Goal: Task Accomplishment & Management: Complete application form

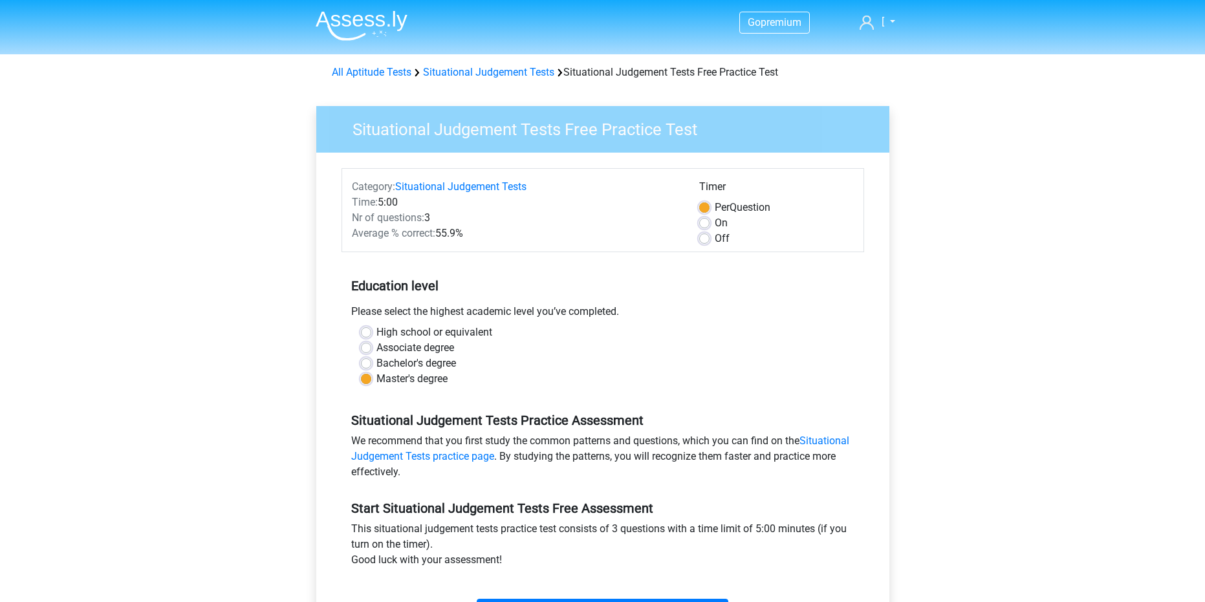
scroll to position [129, 0]
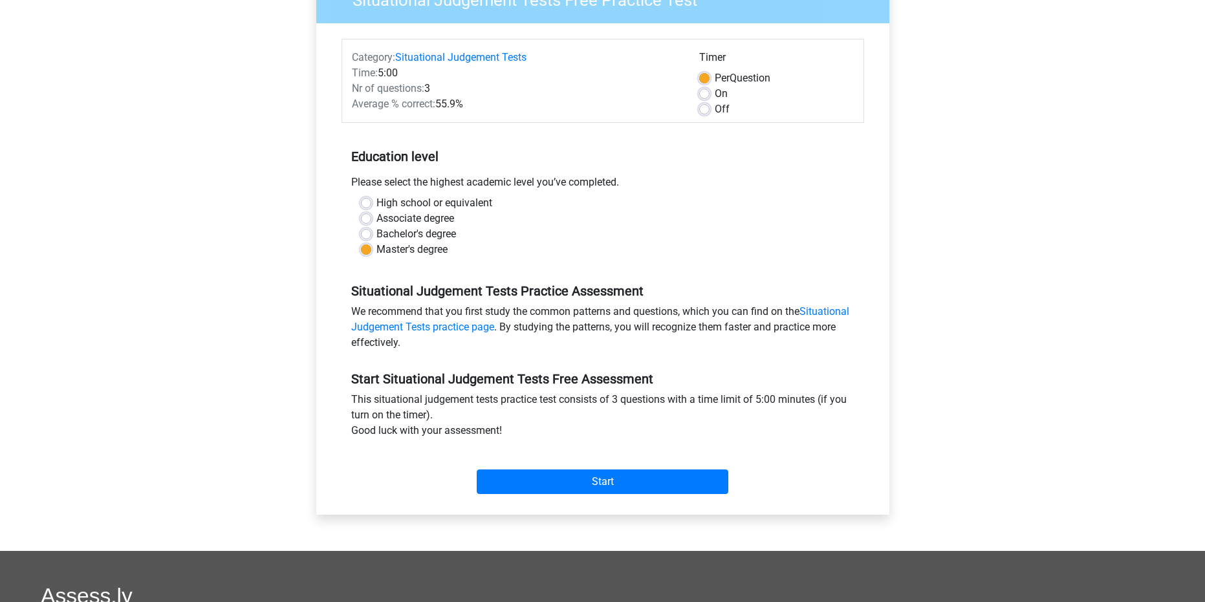
click at [376, 205] on label "High school or equivalent" at bounding box center [434, 203] width 116 height 16
click at [366, 205] on input "High school or equivalent" at bounding box center [366, 201] width 10 height 13
radio input "true"
click at [376, 218] on label "Associate degree" at bounding box center [415, 219] width 78 height 16
click at [367, 218] on input "Associate degree" at bounding box center [366, 217] width 10 height 13
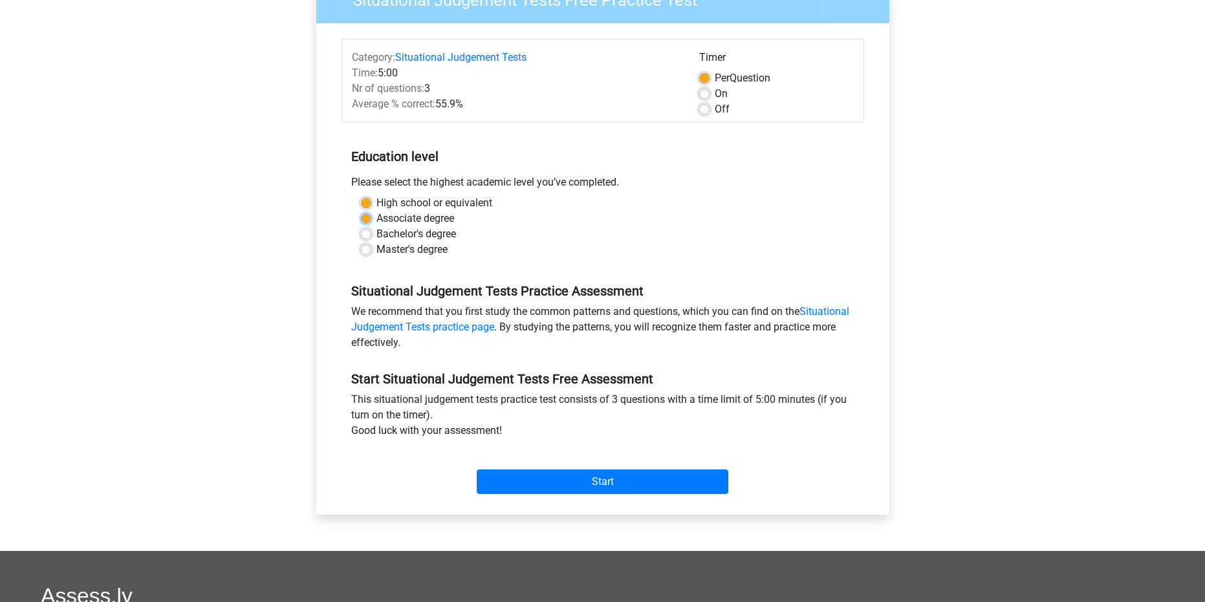
radio input "true"
click at [376, 233] on label "Bachelor's degree" at bounding box center [416, 234] width 80 height 16
click at [369, 233] on input "Bachelor's degree" at bounding box center [366, 232] width 10 height 13
radio input "true"
click at [376, 254] on label "Master's degree" at bounding box center [411, 250] width 71 height 16
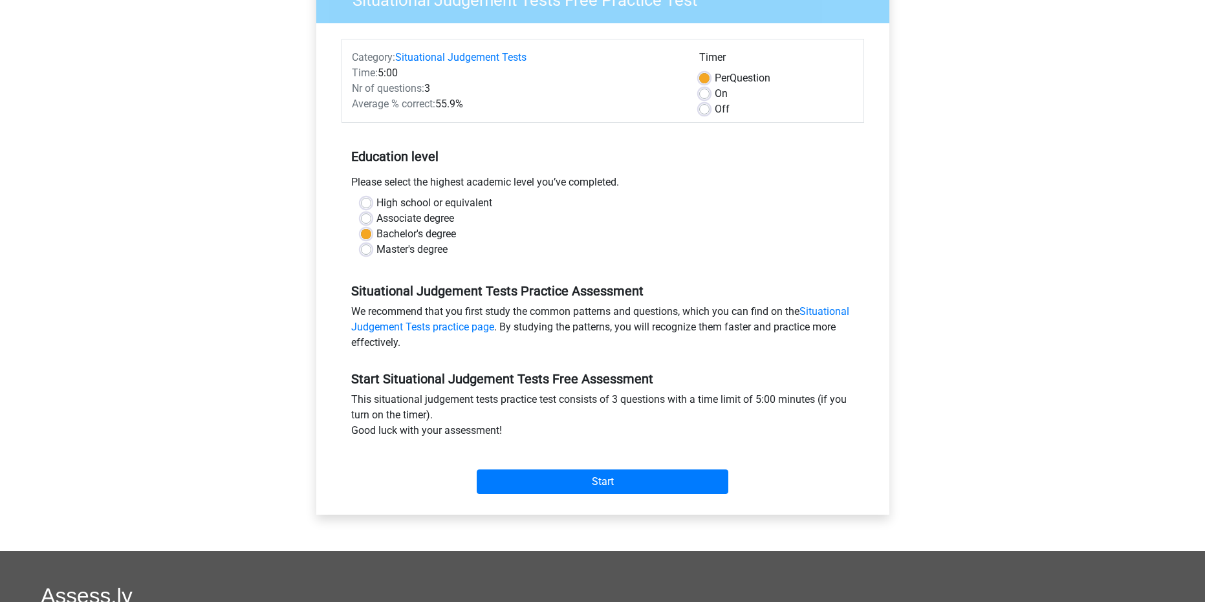
click at [369, 254] on input "Master's degree" at bounding box center [366, 248] width 10 height 13
radio input "true"
click at [376, 223] on label "Associate degree" at bounding box center [415, 219] width 78 height 16
click at [364, 223] on input "Associate degree" at bounding box center [366, 217] width 10 height 13
radio input "true"
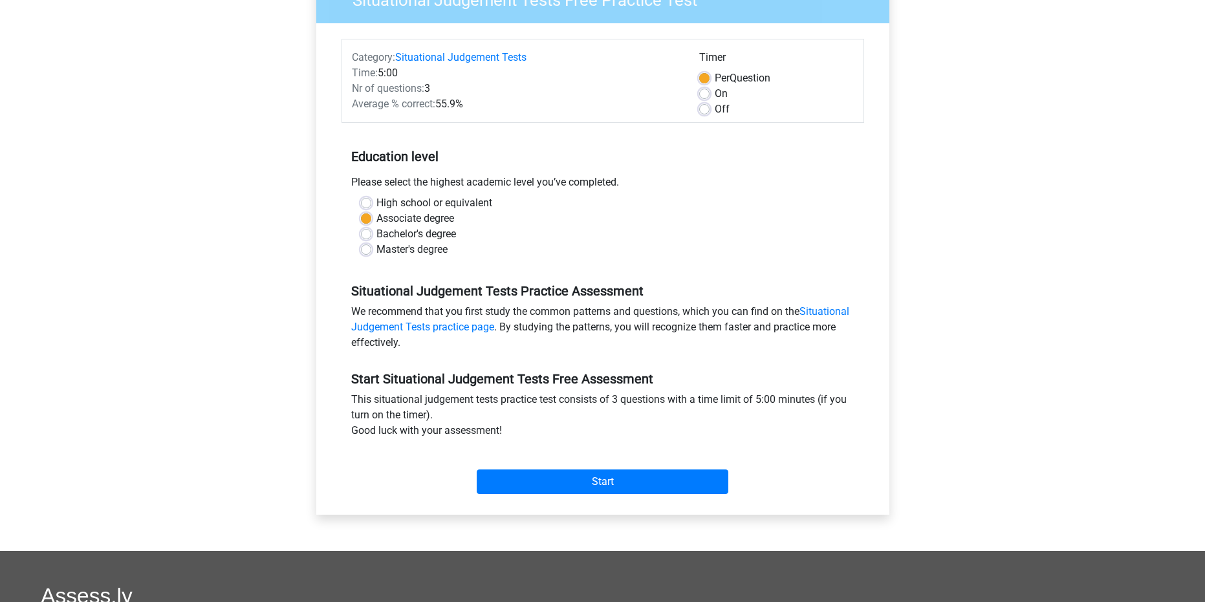
click at [376, 203] on label "High school or equivalent" at bounding box center [434, 203] width 116 height 16
click at [363, 203] on input "High school or equivalent" at bounding box center [366, 201] width 10 height 13
radio input "true"
click at [376, 233] on label "Bachelor's degree" at bounding box center [416, 234] width 80 height 16
click at [365, 233] on input "Bachelor's degree" at bounding box center [366, 232] width 10 height 13
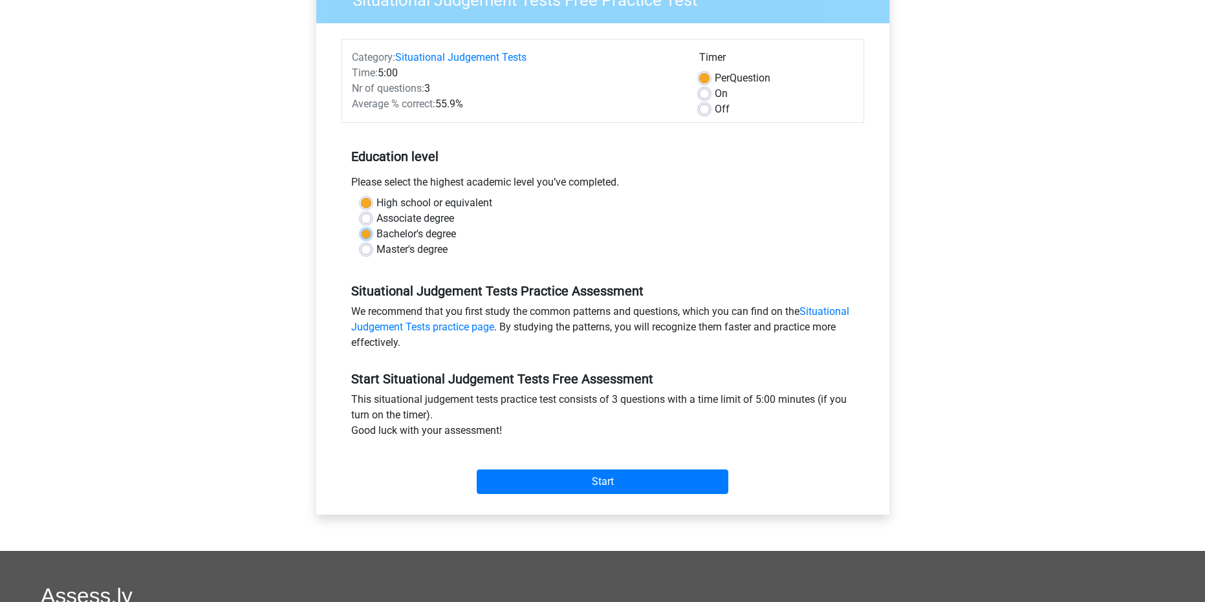
radio input "true"
click at [376, 248] on label "Master's degree" at bounding box center [411, 250] width 71 height 16
click at [367, 248] on input "Master's degree" at bounding box center [366, 248] width 10 height 13
radio input "true"
click at [376, 219] on label "Associate degree" at bounding box center [415, 219] width 78 height 16
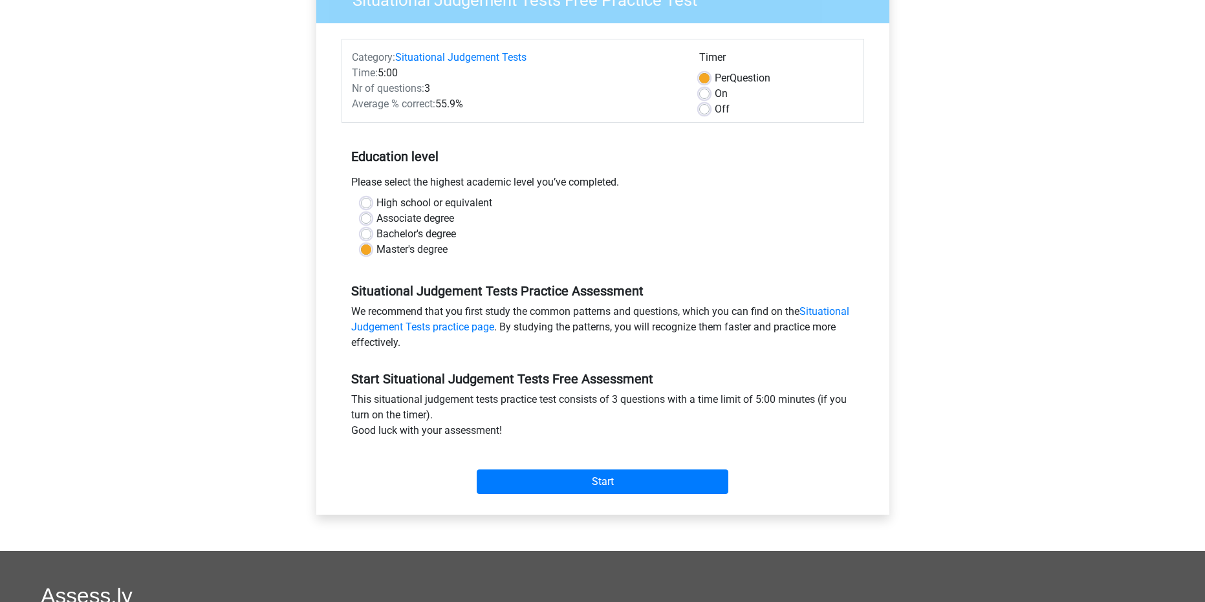
click at [361, 219] on input "Associate degree" at bounding box center [366, 217] width 10 height 13
radio input "true"
click at [376, 201] on label "High school or equivalent" at bounding box center [434, 203] width 116 height 16
click at [370, 201] on input "High school or equivalent" at bounding box center [366, 201] width 10 height 13
radio input "true"
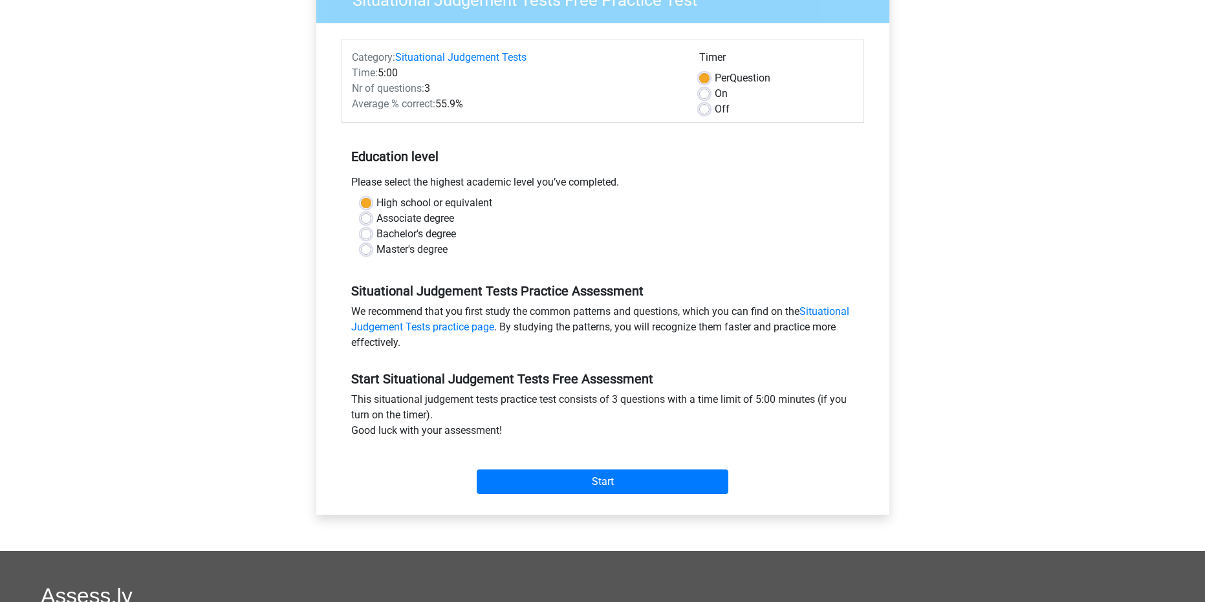
click at [709, 111] on div "Off" at bounding box center [776, 110] width 155 height 16
click at [599, 473] on input "Start" at bounding box center [603, 481] width 252 height 25
click at [714, 109] on label "Off" at bounding box center [721, 110] width 15 height 16
click at [702, 109] on input "Off" at bounding box center [704, 108] width 10 height 13
radio input "true"
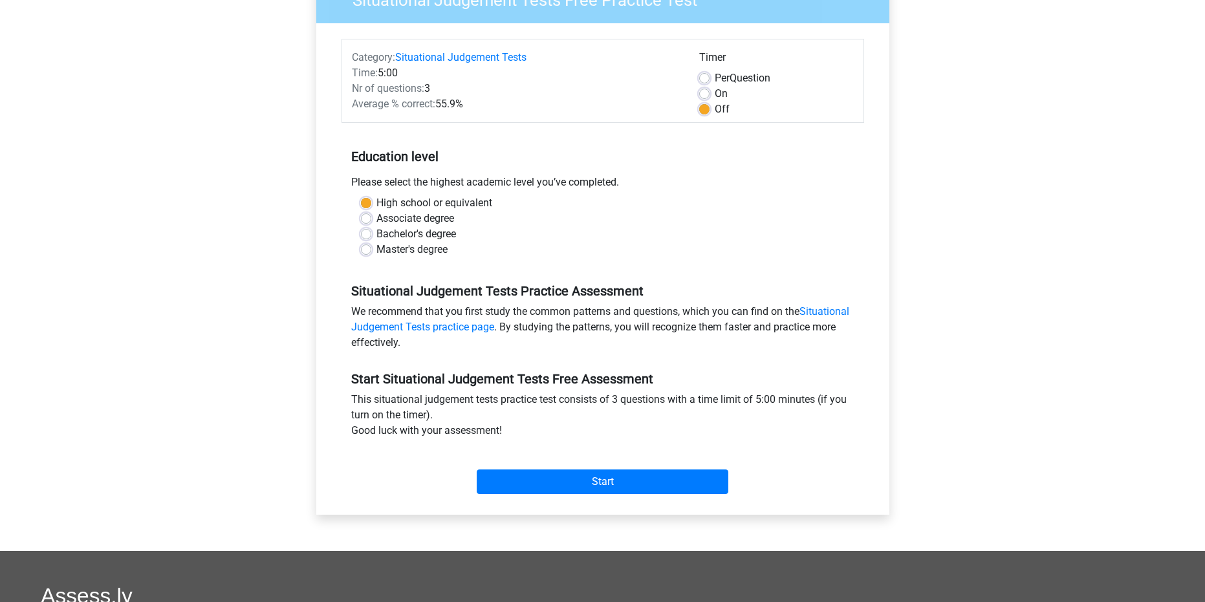
click at [396, 221] on label "Associate degree" at bounding box center [415, 219] width 78 height 16
click at [371, 221] on input "Associate degree" at bounding box center [366, 217] width 10 height 13
radio input "true"
click at [387, 241] on label "Bachelor's degree" at bounding box center [416, 234] width 80 height 16
click at [371, 239] on input "Bachelor's degree" at bounding box center [366, 232] width 10 height 13
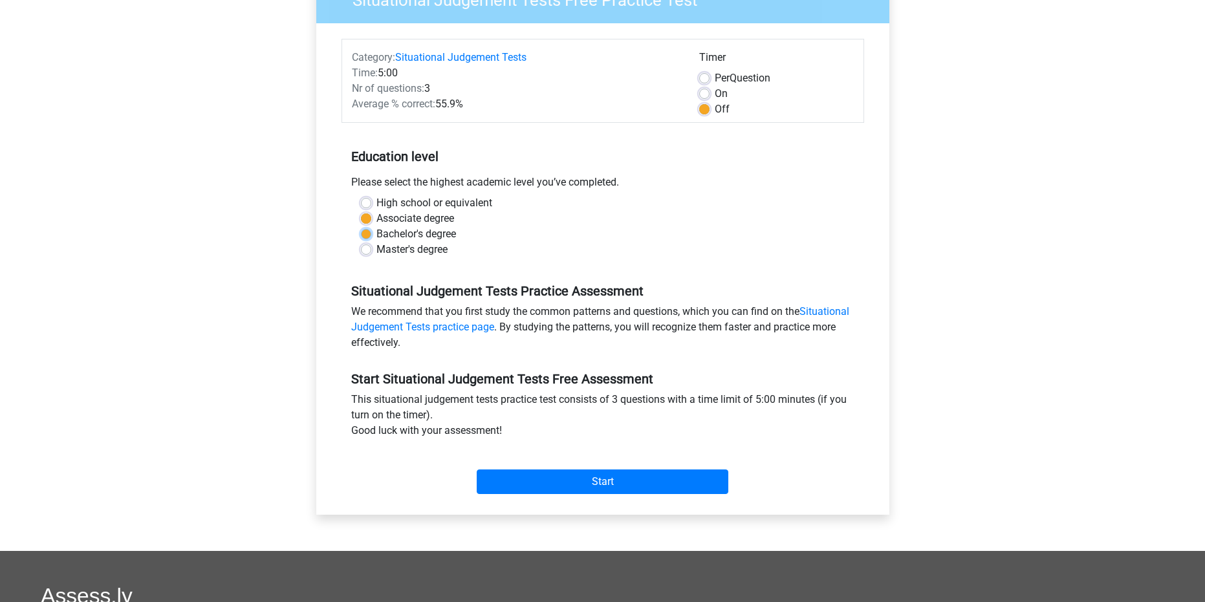
radio input "true"
click at [386, 254] on label "Master's degree" at bounding box center [411, 250] width 71 height 16
click at [371, 254] on input "Master's degree" at bounding box center [366, 248] width 10 height 13
radio input "true"
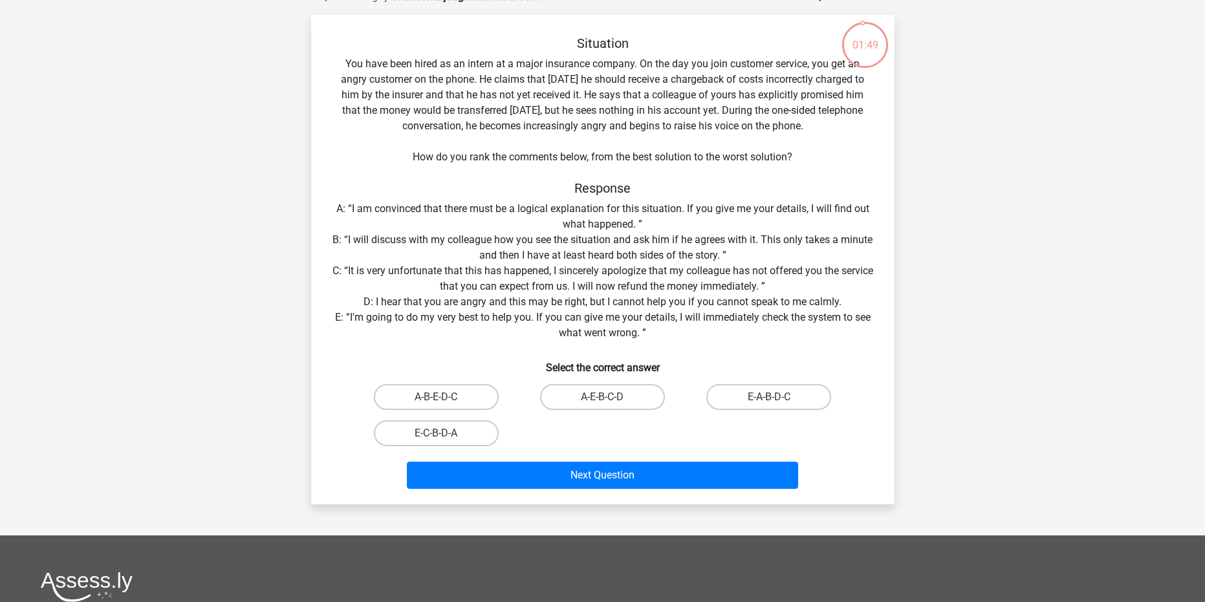
scroll to position [194, 0]
